Goal: Find specific page/section: Find specific page/section

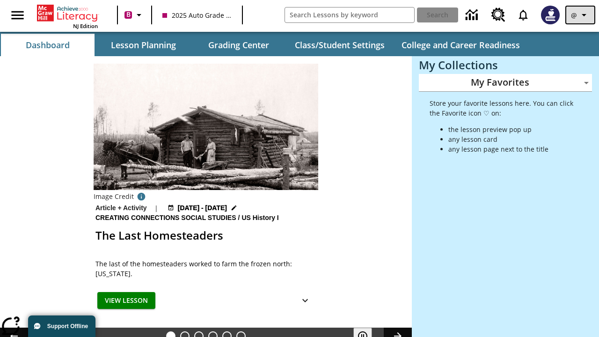
click at [581, 15] on icon "Profile/Settings" at bounding box center [584, 14] width 11 height 11
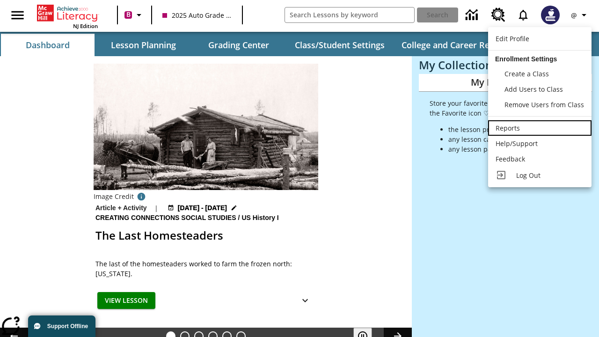
click at [540, 128] on div "Reports" at bounding box center [540, 128] width 88 height 10
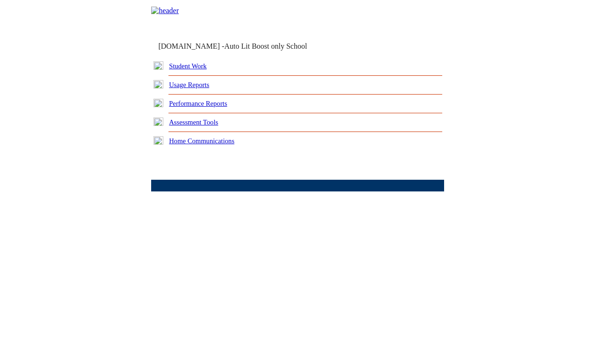
click at [208, 107] on link "Performance Reports" at bounding box center [198, 103] width 58 height 7
